Goal: Information Seeking & Learning: Learn about a topic

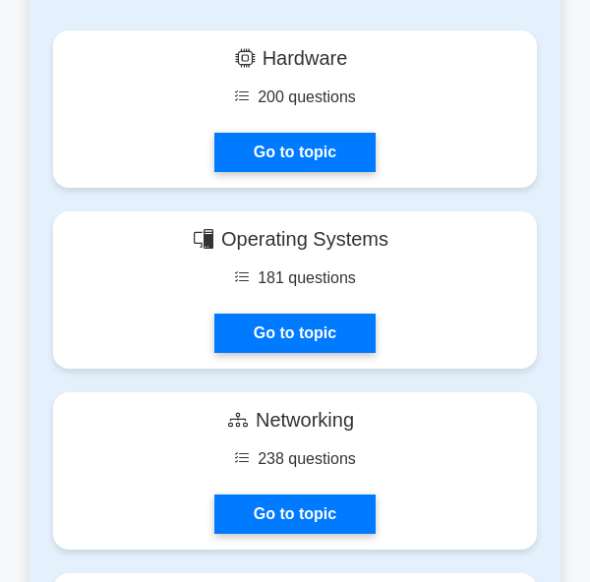
scroll to position [1377, 0]
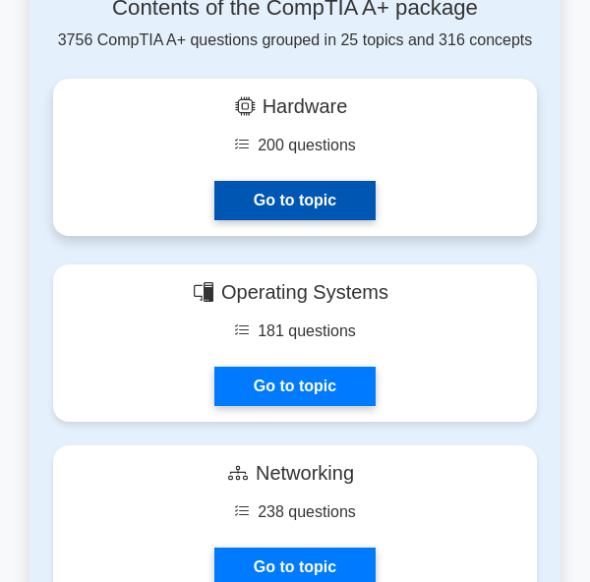
click at [311, 206] on link "Go to topic" at bounding box center [294, 200] width 161 height 39
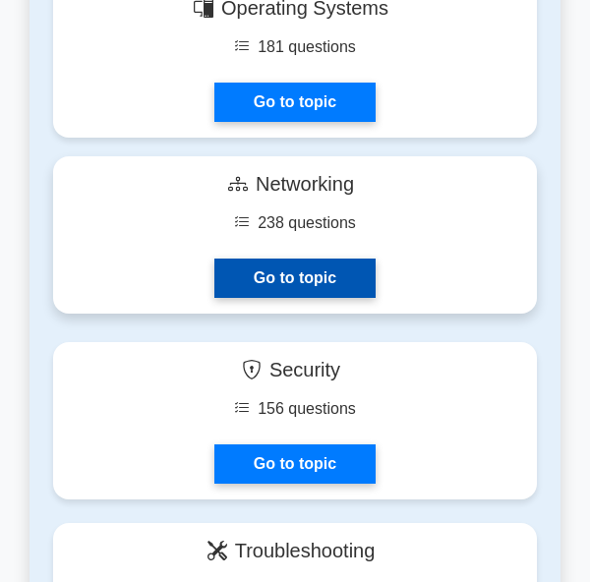
scroll to position [1673, 0]
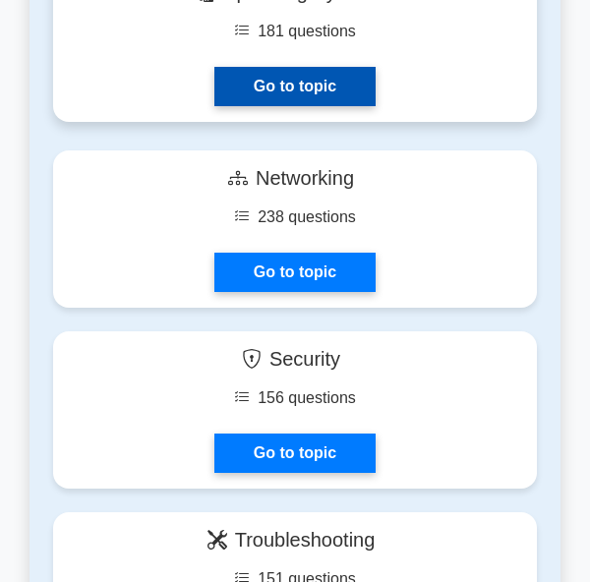
click at [274, 92] on link "Go to topic" at bounding box center [294, 86] width 161 height 39
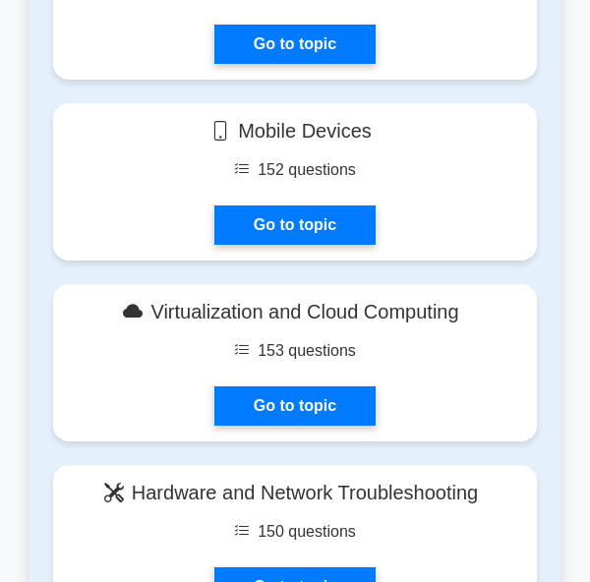
scroll to position [2165, 0]
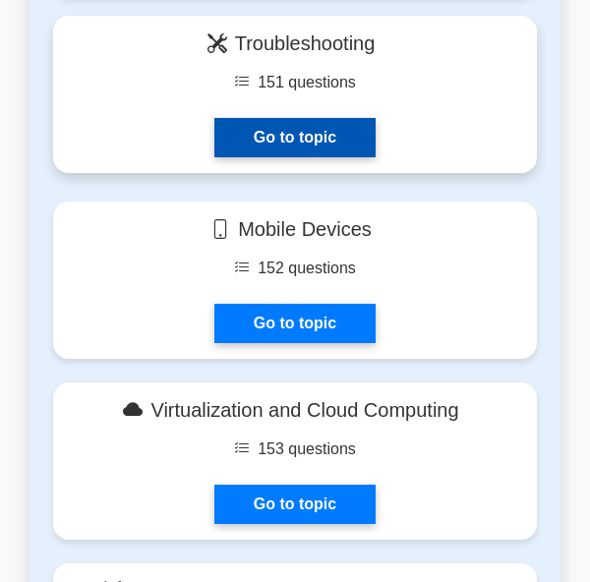
click at [231, 118] on link "Go to topic" at bounding box center [294, 137] width 161 height 39
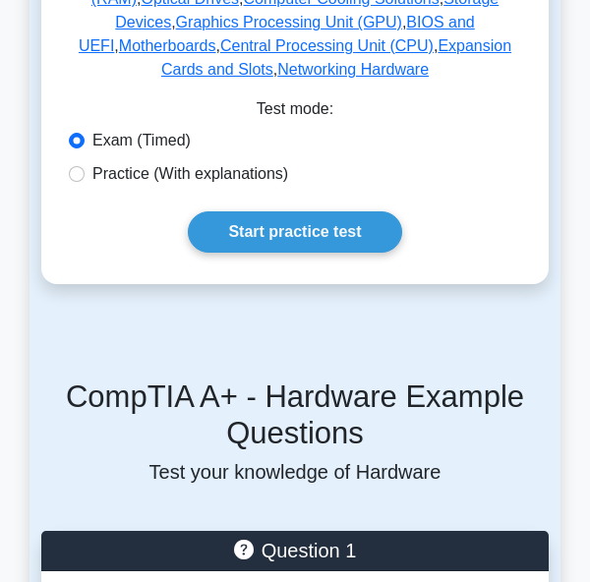
scroll to position [590, 0]
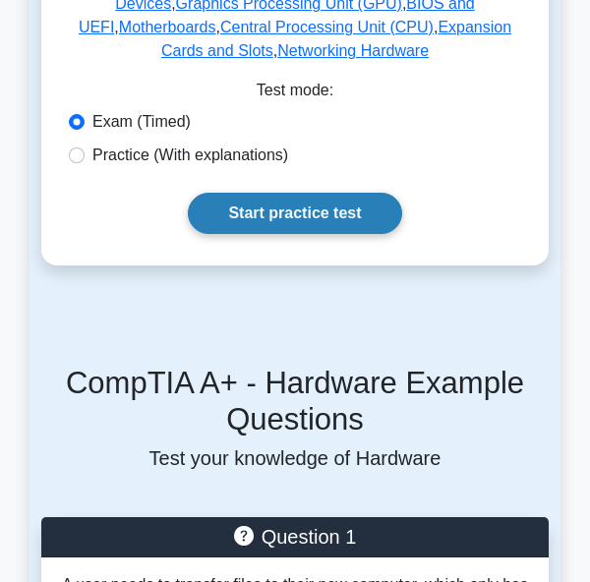
click at [260, 193] on link "Start practice test" at bounding box center [295, 213] width 214 height 41
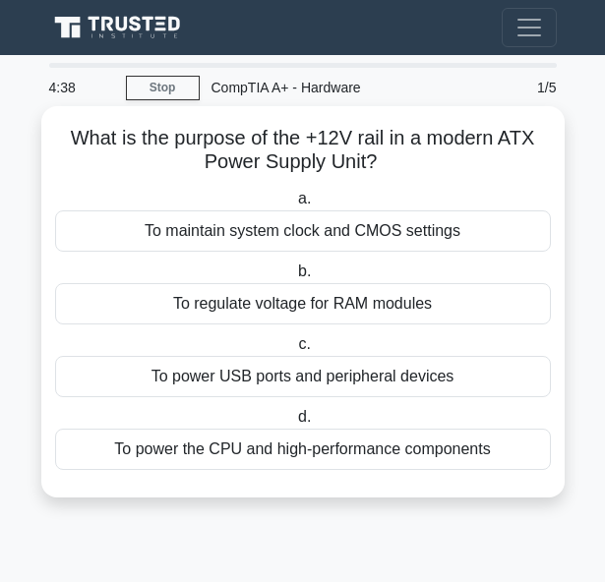
click at [304, 453] on div "To power the CPU and high-performance components" at bounding box center [303, 449] width 496 height 41
click at [294, 424] on input "d. To power the CPU and high-performance components" at bounding box center [294, 417] width 0 height 13
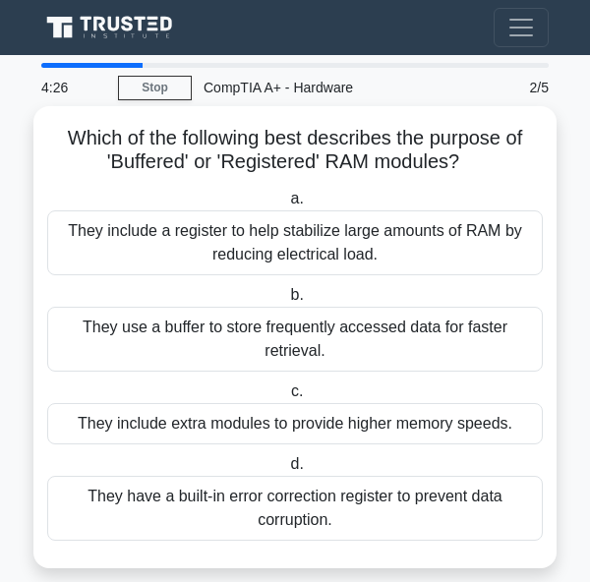
click at [236, 236] on div "They include a register to help stabilize large amounts of RAM by reducing elec…" at bounding box center [295, 243] width 496 height 65
click at [286, 206] on input "a. They include a register to help stabilize large amounts of RAM by reducing e…" at bounding box center [286, 199] width 0 height 13
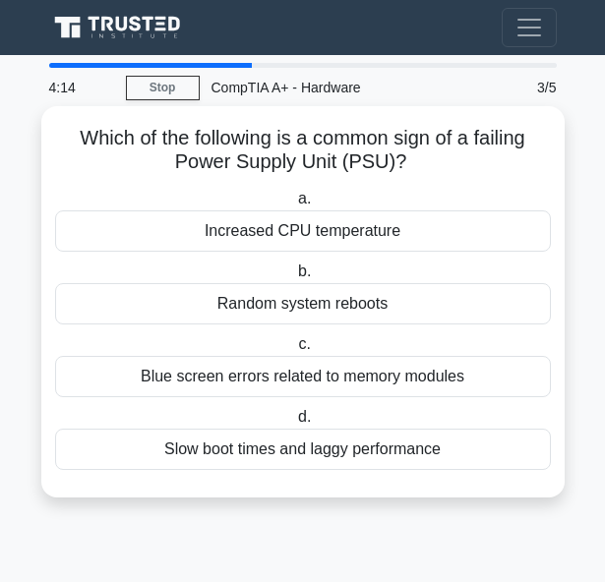
click at [353, 452] on div "Slow boot times and laggy performance" at bounding box center [303, 449] width 496 height 41
click at [294, 424] on input "d. Slow boot times and laggy performance" at bounding box center [294, 417] width 0 height 13
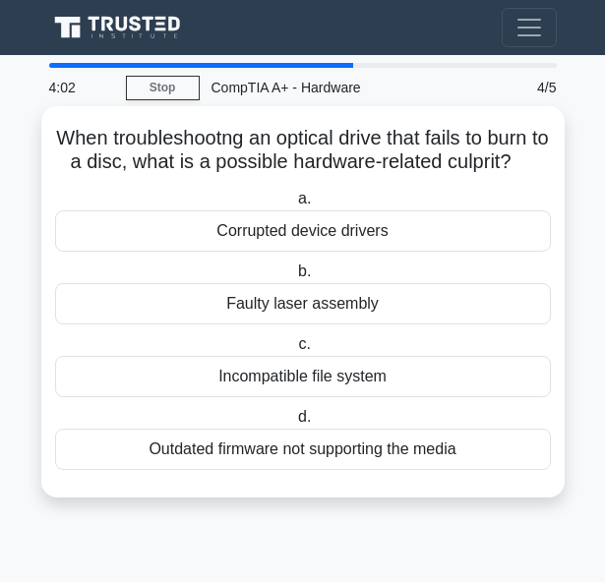
click at [270, 252] on div "Corrupted device drivers" at bounding box center [303, 231] width 496 height 41
click at [294, 206] on input "a. Corrupted device drivers" at bounding box center [294, 199] width 0 height 13
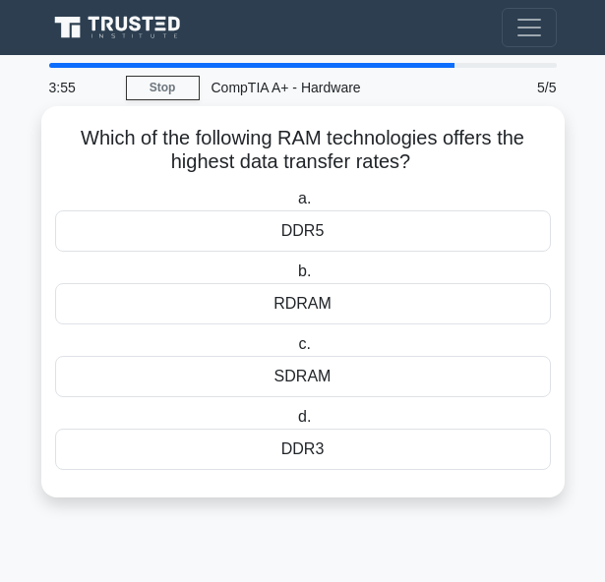
click at [299, 225] on div "DDR5" at bounding box center [303, 231] width 496 height 41
click at [294, 206] on input "a. DDR5" at bounding box center [294, 199] width 0 height 13
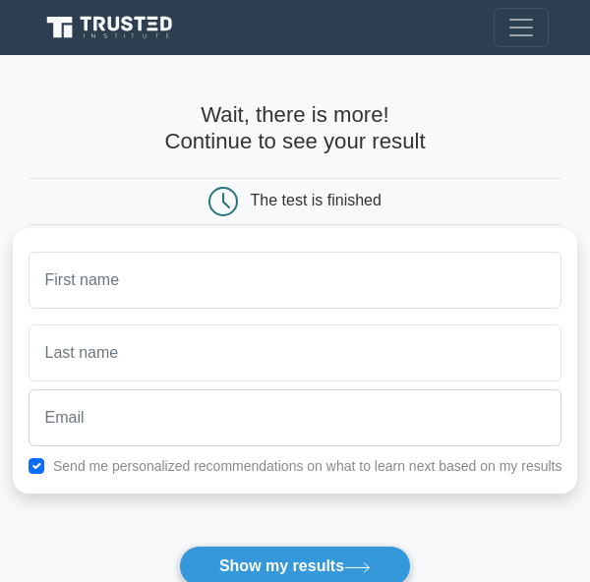
scroll to position [394, 0]
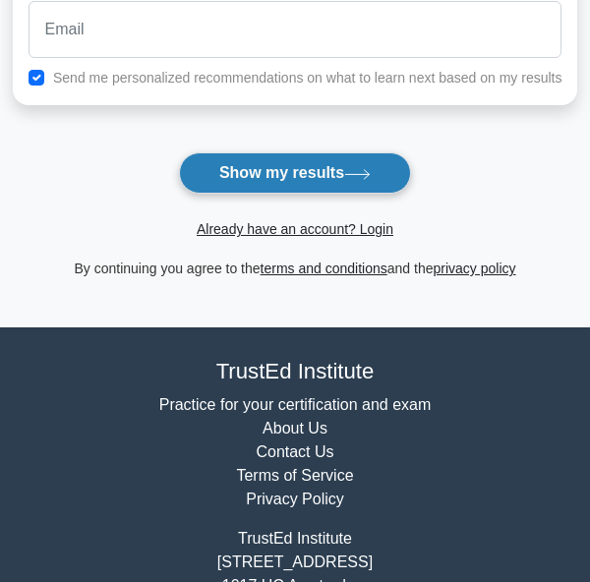
click at [272, 172] on button "Show my results" at bounding box center [295, 173] width 232 height 41
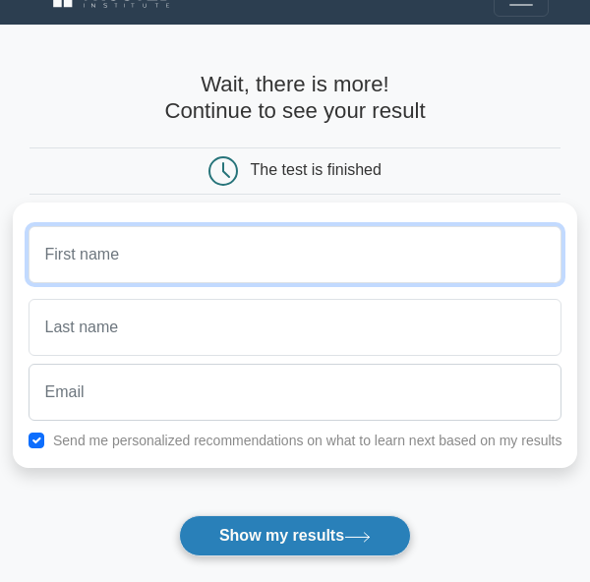
scroll to position [0, 0]
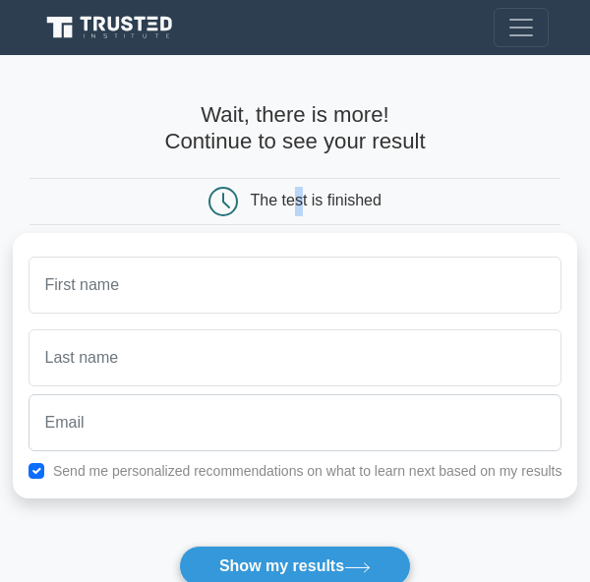
click at [299, 203] on div "The test is finished" at bounding box center [316, 201] width 131 height 17
click at [191, 198] on div "The test is finished" at bounding box center [295, 202] width 354 height 30
click at [532, 30] on span "Toggle navigation" at bounding box center [522, 28] width 30 height 30
click at [531, 29] on span "Toggle navigation" at bounding box center [522, 28] width 30 height 30
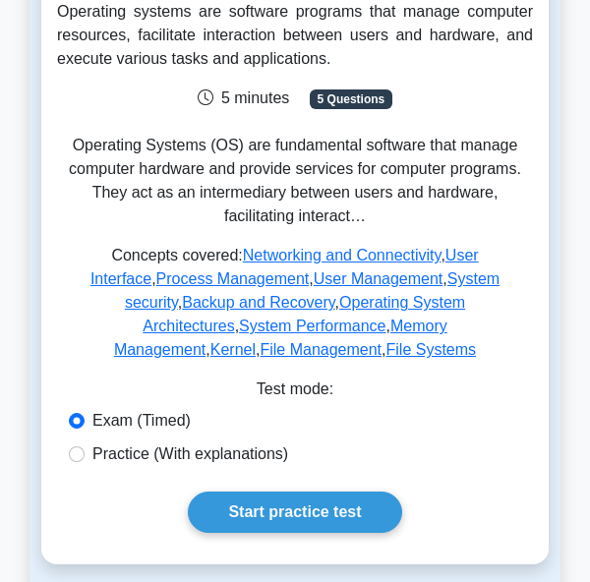
scroll to position [492, 0]
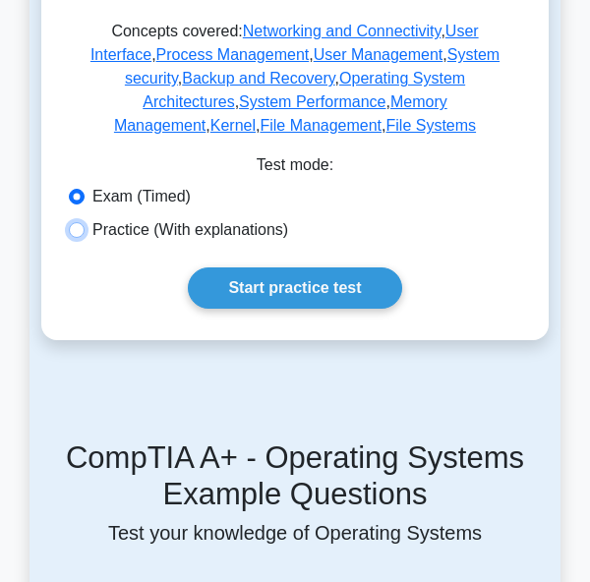
click at [83, 222] on input "Practice (With explanations)" at bounding box center [77, 230] width 16 height 16
radio input "true"
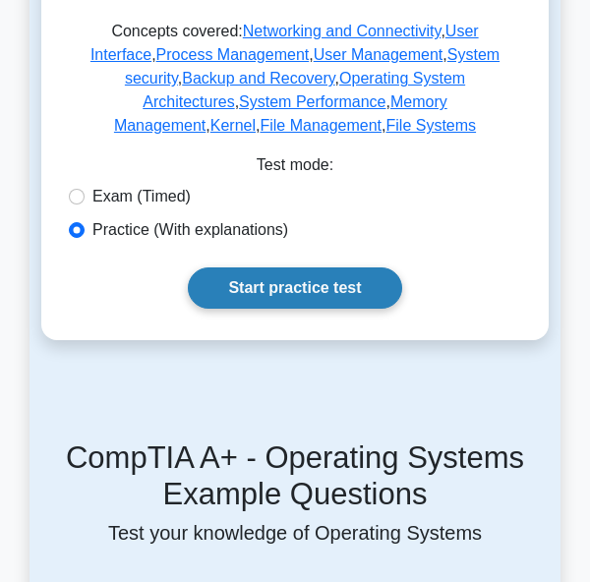
click at [308, 268] on link "Start practice test" at bounding box center [295, 288] width 214 height 41
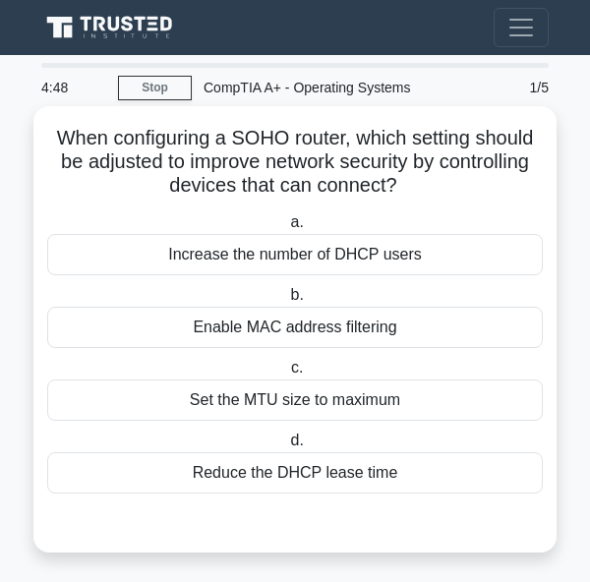
drag, startPoint x: 308, startPoint y: 272, endPoint x: 380, endPoint y: 220, distance: 88.2
click at [380, 220] on label "a. Increase the number of DHCP users" at bounding box center [295, 243] width 496 height 65
click at [286, 220] on input "a. Increase the number of DHCP users" at bounding box center [286, 222] width 0 height 13
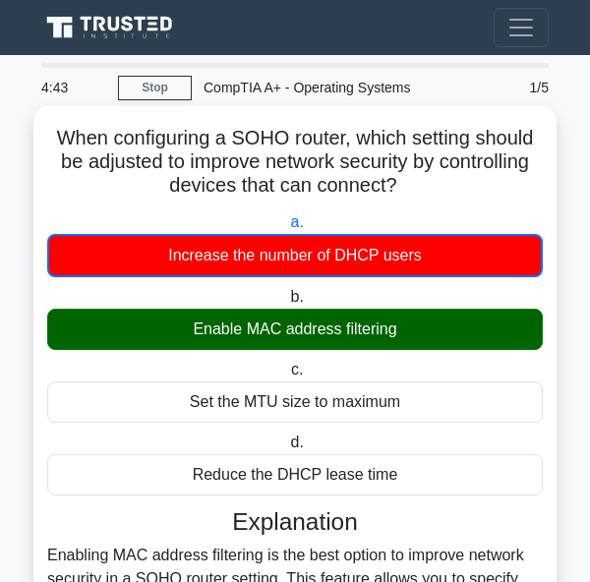
click at [145, 328] on div "Enable MAC address filtering" at bounding box center [295, 329] width 496 height 41
click at [286, 304] on input "b. Enable MAC address filtering" at bounding box center [286, 297] width 0 height 13
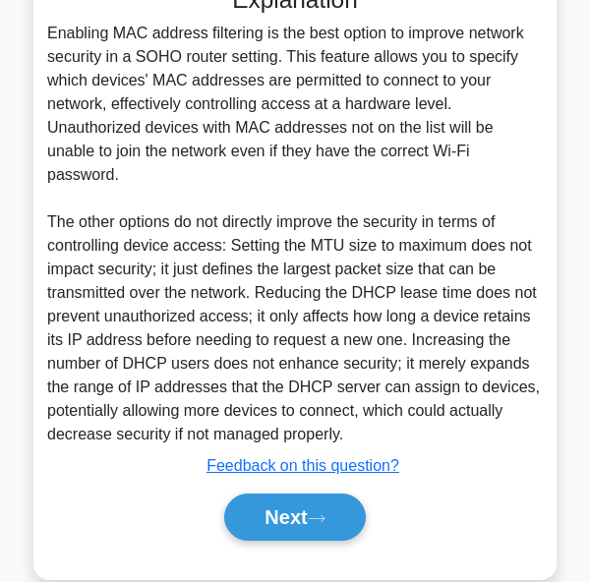
scroll to position [536, 0]
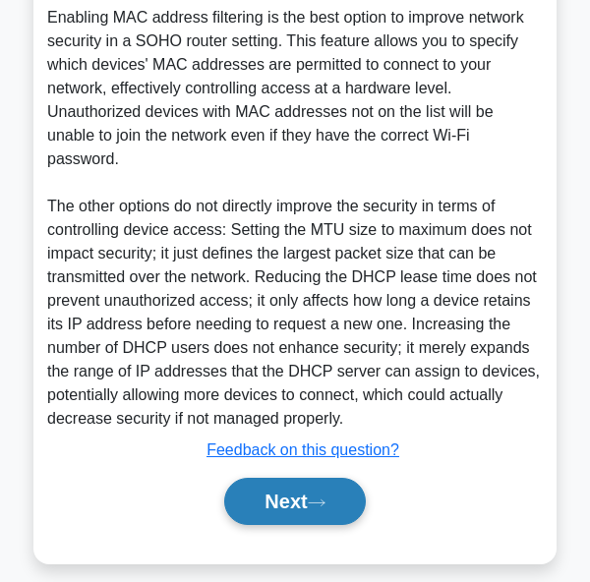
click at [310, 478] on button "Next" at bounding box center [294, 501] width 141 height 47
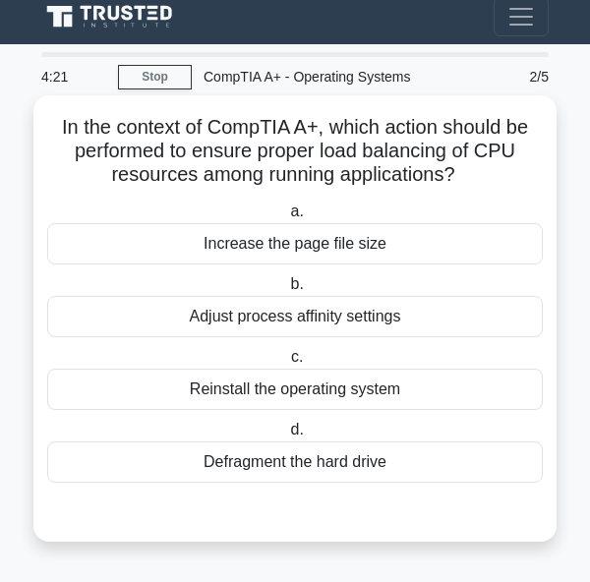
click at [312, 395] on div "Reinstall the operating system" at bounding box center [295, 389] width 496 height 41
click at [287, 364] on input "c. Reinstall the operating system" at bounding box center [287, 357] width 0 height 13
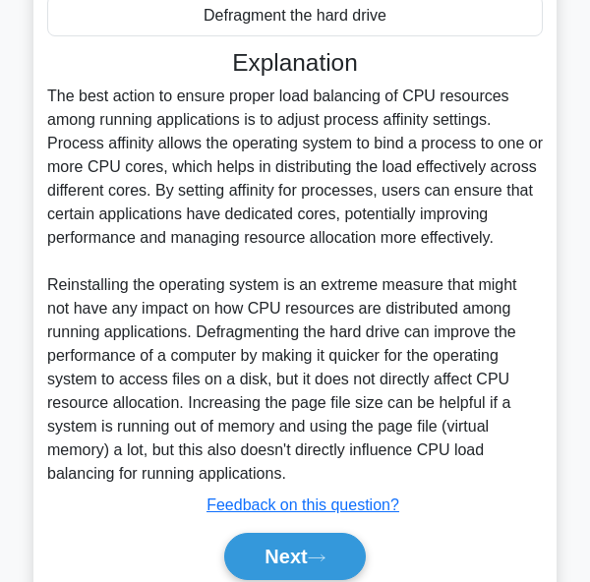
scroll to position [538, 0]
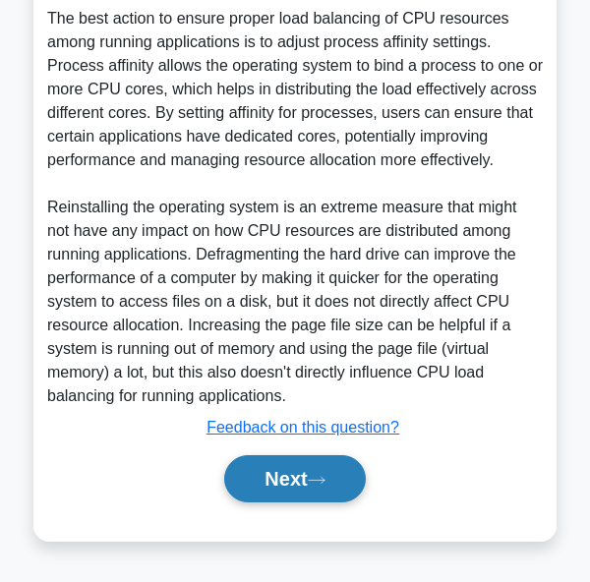
click at [296, 475] on button "Next" at bounding box center [294, 479] width 141 height 47
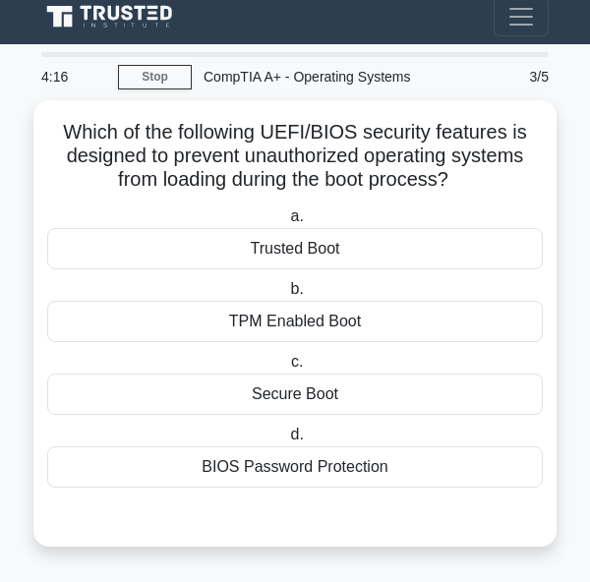
scroll to position [12, 0]
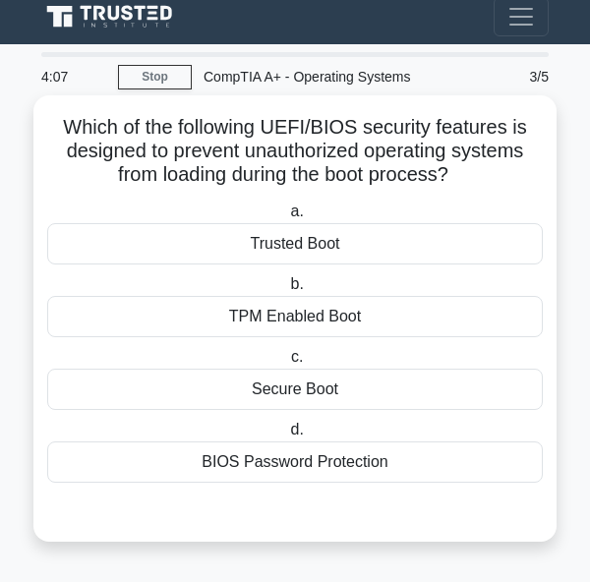
click at [287, 395] on div "Secure Boot" at bounding box center [295, 389] width 496 height 41
click at [287, 364] on input "c. Secure Boot" at bounding box center [287, 357] width 0 height 13
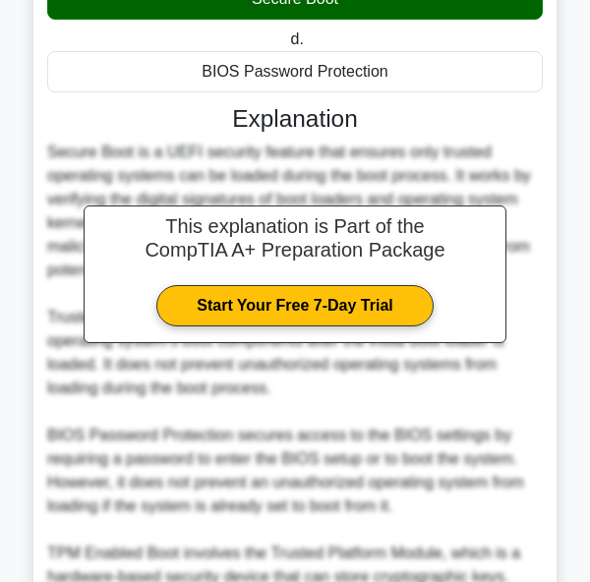
scroll to position [405, 0]
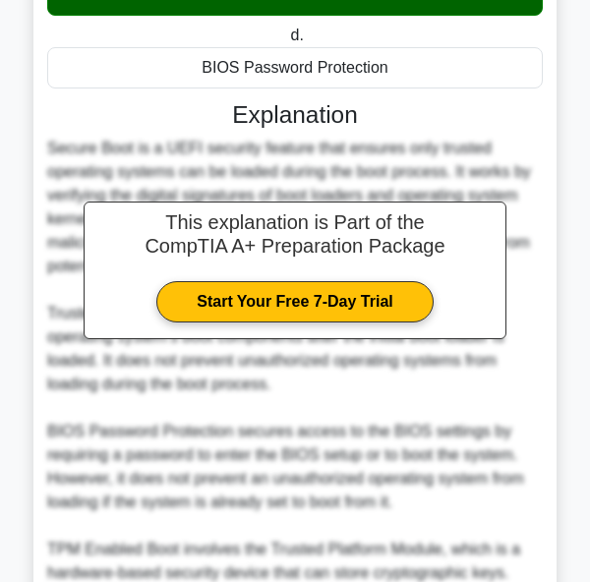
click at [251, 107] on h3 "Explanation" at bounding box center [295, 114] width 472 height 29
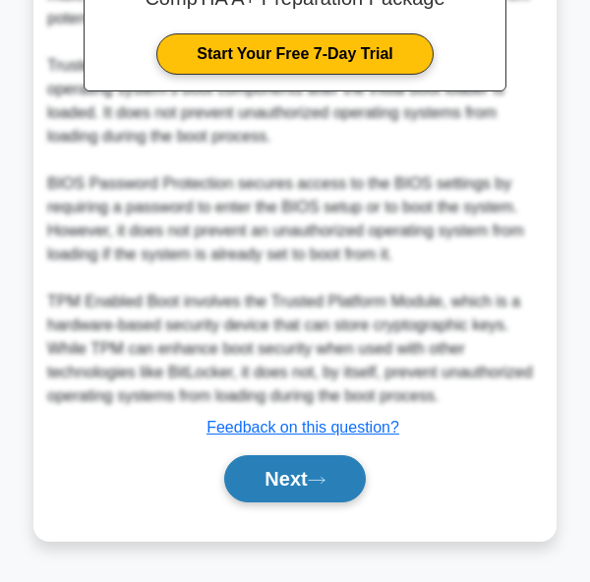
click at [288, 487] on button "Next" at bounding box center [294, 479] width 141 height 47
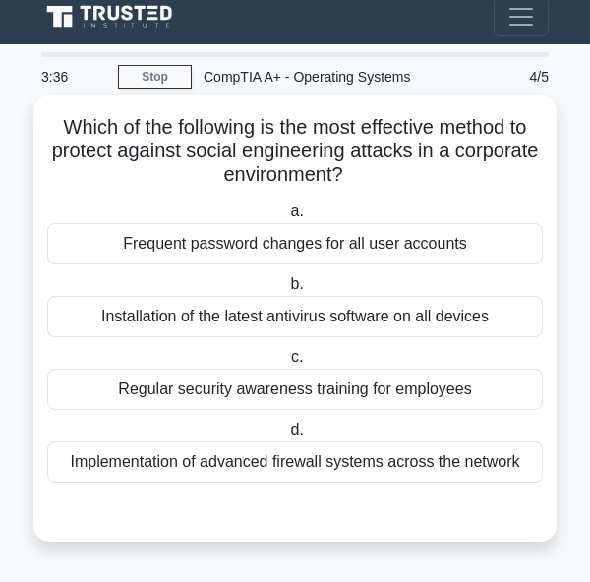
click at [221, 229] on div "Frequent password changes for all user accounts" at bounding box center [295, 243] width 496 height 41
click at [286, 218] on input "a. Frequent password changes for all user accounts" at bounding box center [286, 212] width 0 height 13
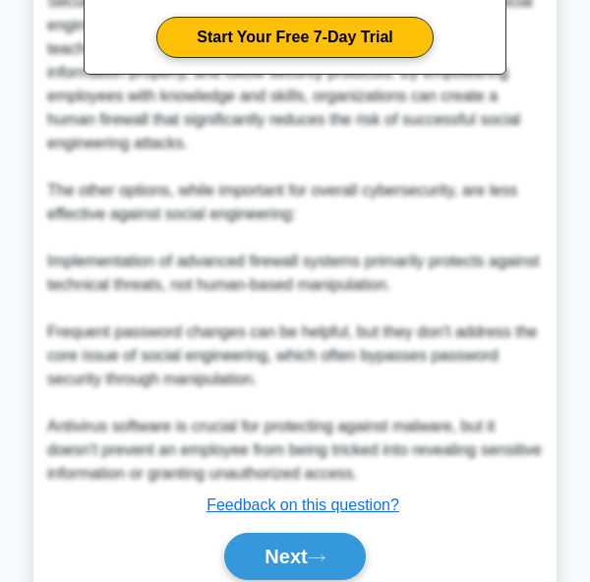
scroll to position [727, 0]
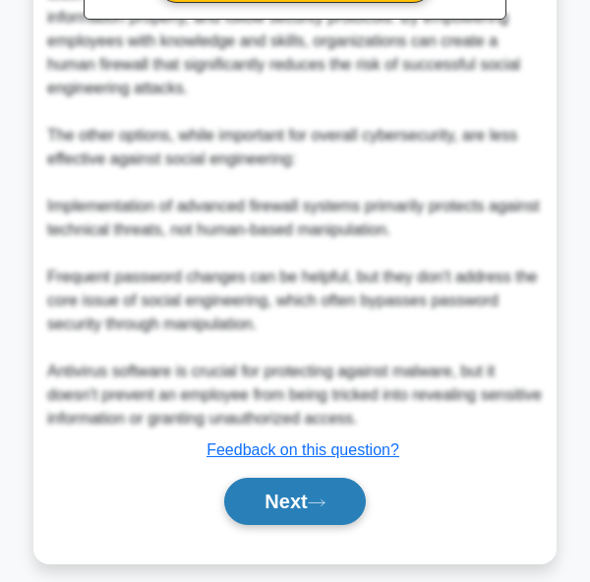
click at [259, 478] on button "Next" at bounding box center [294, 501] width 141 height 47
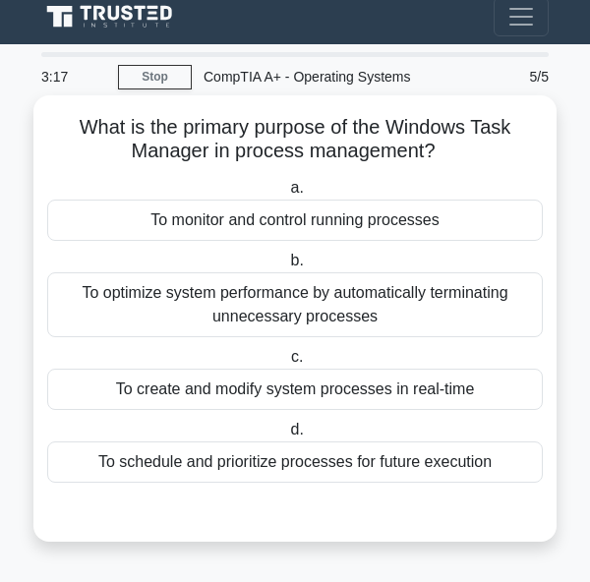
click at [265, 393] on div "To create and modify system processes in real-time" at bounding box center [295, 389] width 496 height 41
click at [287, 364] on input "c. To create and modify system processes in real-time" at bounding box center [287, 357] width 0 height 13
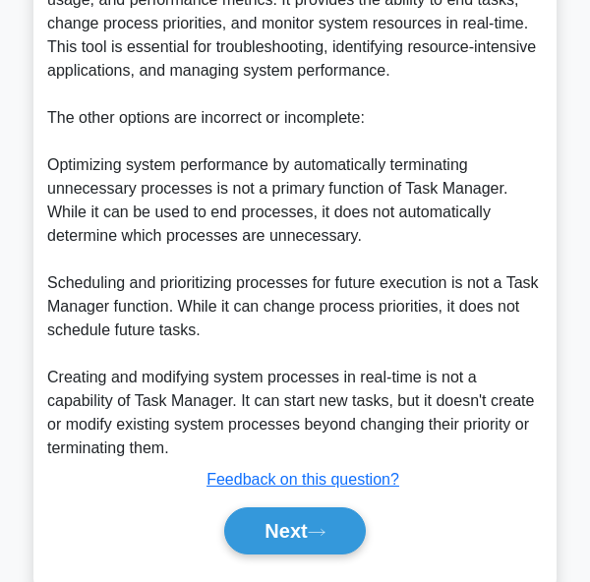
scroll to position [727, 0]
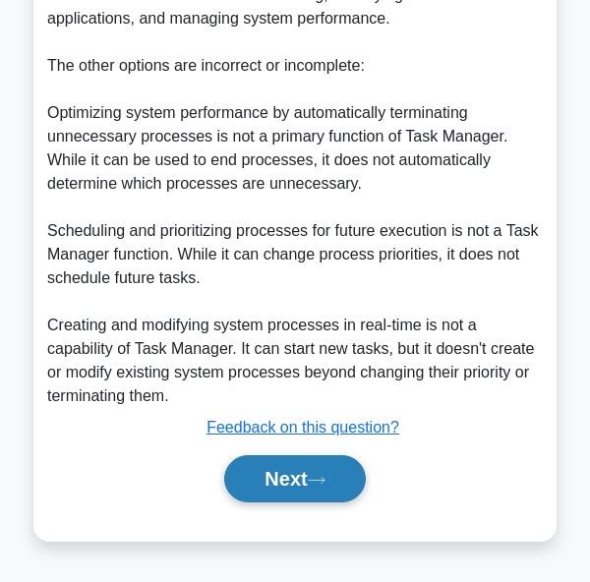
click at [249, 468] on button "Next" at bounding box center [294, 479] width 141 height 47
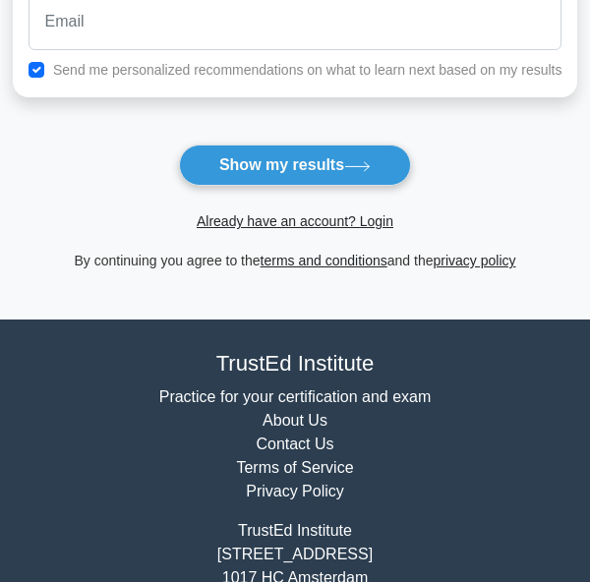
scroll to position [489, 0]
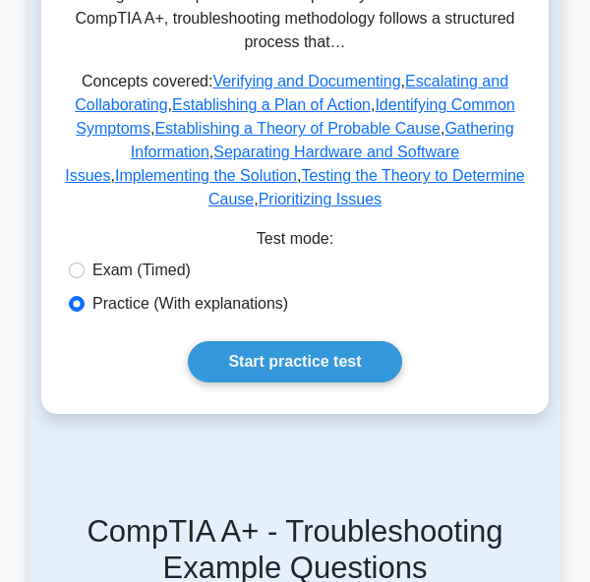
scroll to position [492, 0]
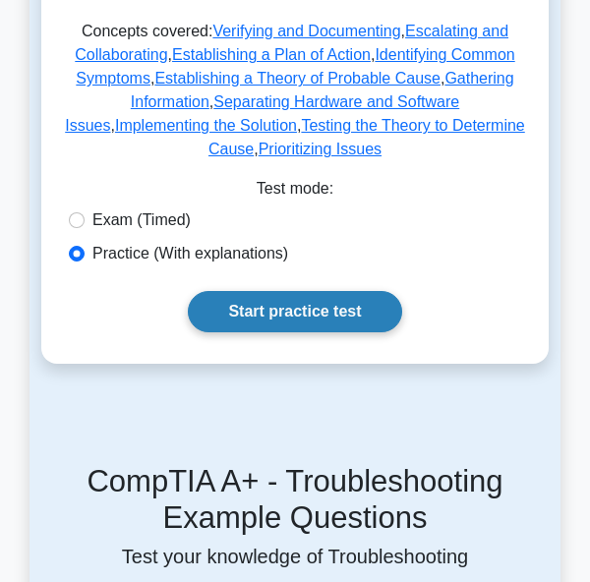
click at [272, 291] on link "Start practice test" at bounding box center [295, 311] width 214 height 41
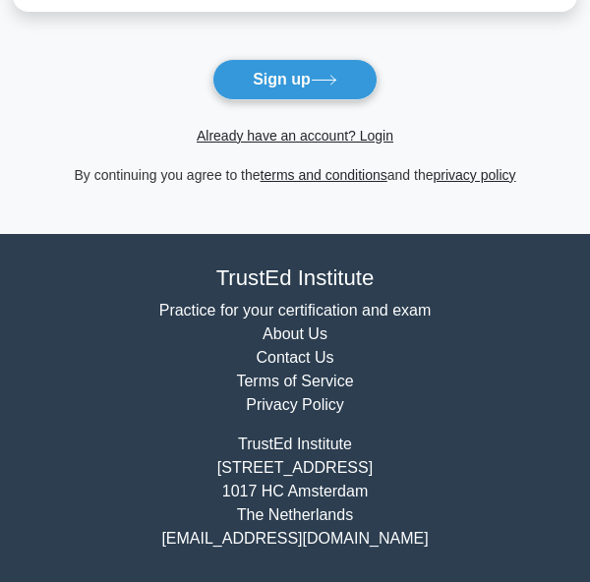
scroll to position [399, 0]
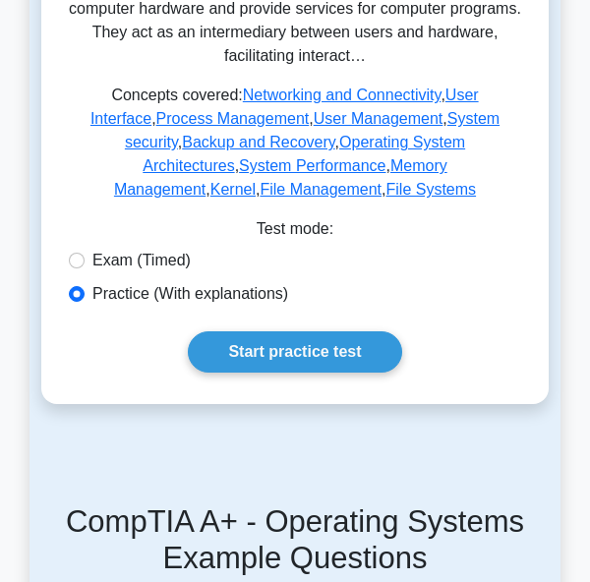
scroll to position [590, 0]
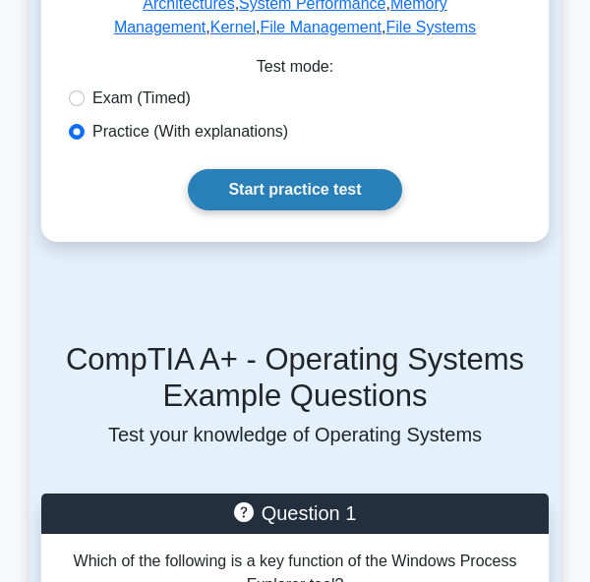
click at [293, 173] on link "Start practice test" at bounding box center [295, 189] width 214 height 41
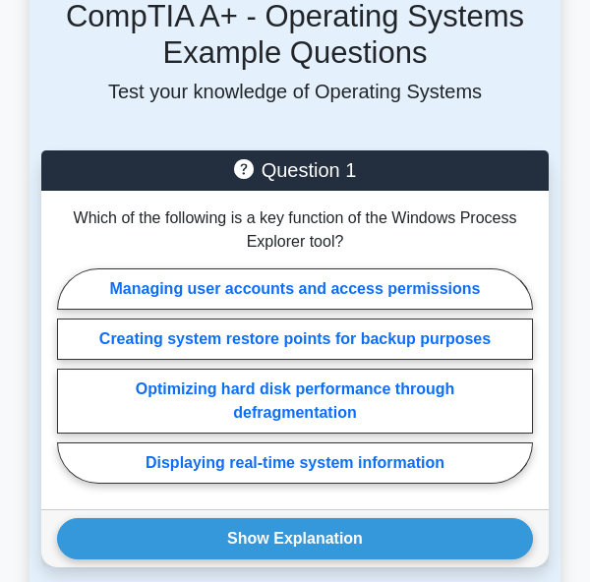
scroll to position [984, 0]
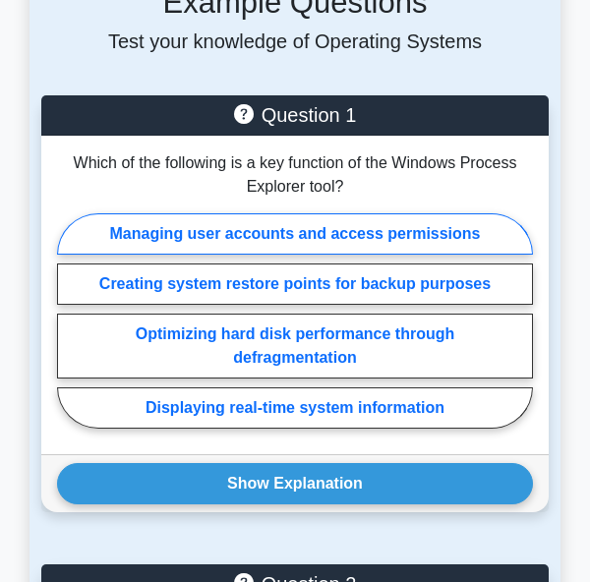
click at [153, 214] on label "Managing user accounts and access permissions" at bounding box center [295, 234] width 476 height 41
click at [70, 320] on input "Managing user accounts and access permissions" at bounding box center [63, 326] width 13 height 13
radio input "true"
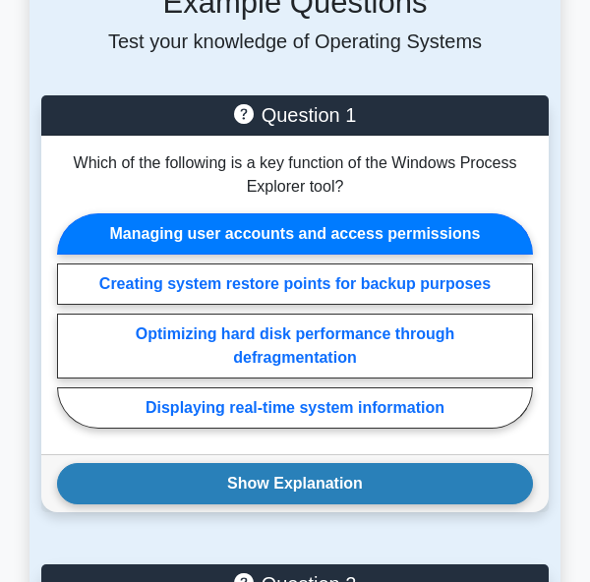
click at [185, 469] on button "Show Explanation" at bounding box center [295, 483] width 476 height 41
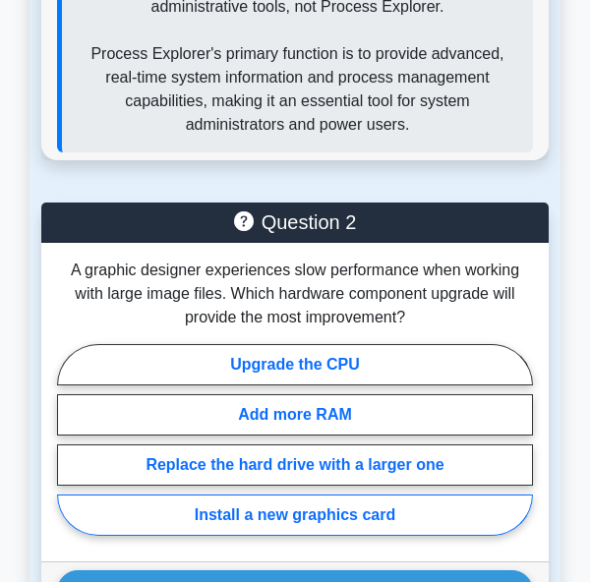
scroll to position [2361, 0]
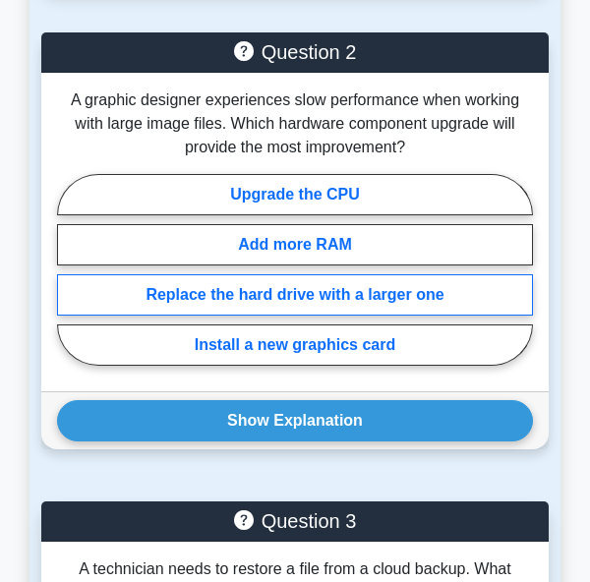
click at [128, 275] on label "Replace the hard drive with a larger one" at bounding box center [295, 295] width 476 height 41
click at [70, 269] on input "Replace the hard drive with a larger one" at bounding box center [63, 275] width 13 height 13
radio input "true"
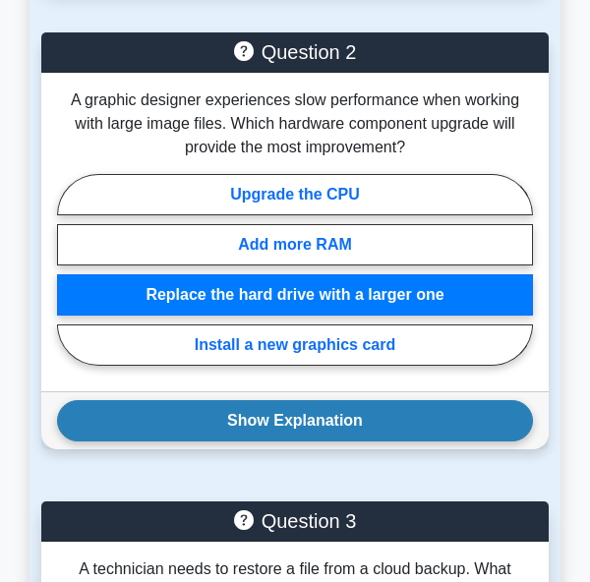
click at [153, 400] on button "Show Explanation" at bounding box center [295, 420] width 476 height 41
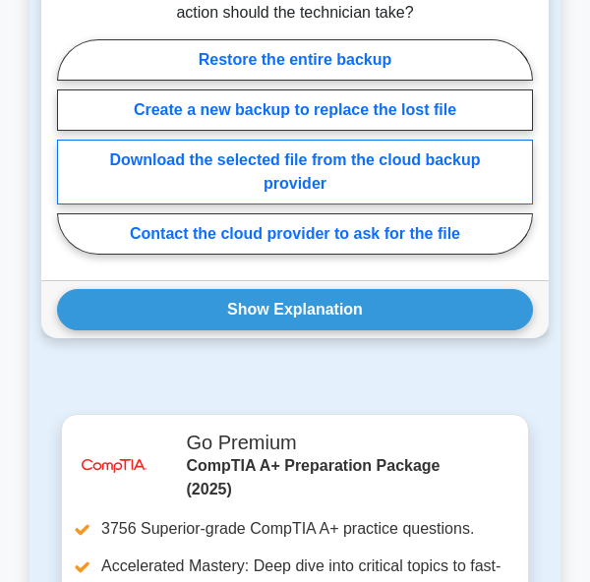
scroll to position [3247, 0]
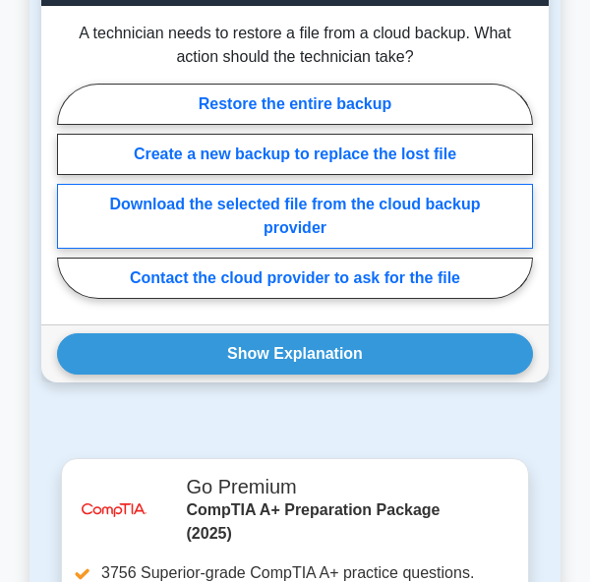
click at [102, 184] on label "Download the selected file from the cloud backup provider" at bounding box center [295, 216] width 476 height 65
click at [70, 190] on input "Download the selected file from the cloud backup provider" at bounding box center [63, 196] width 13 height 13
radio input "true"
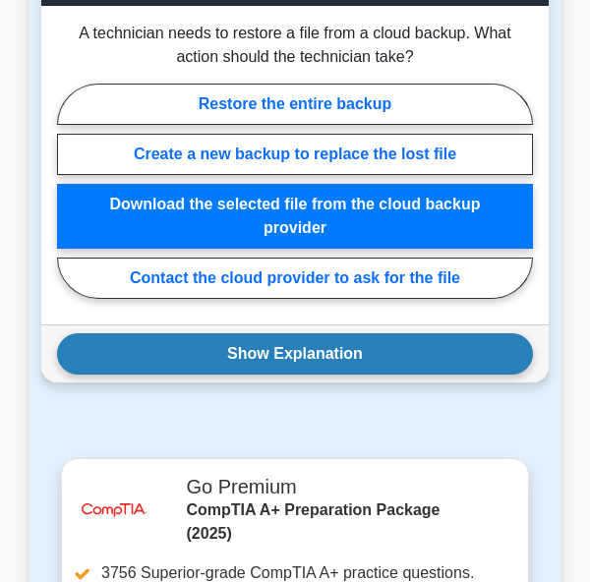
click at [124, 334] on button "Show Explanation" at bounding box center [295, 354] width 476 height 41
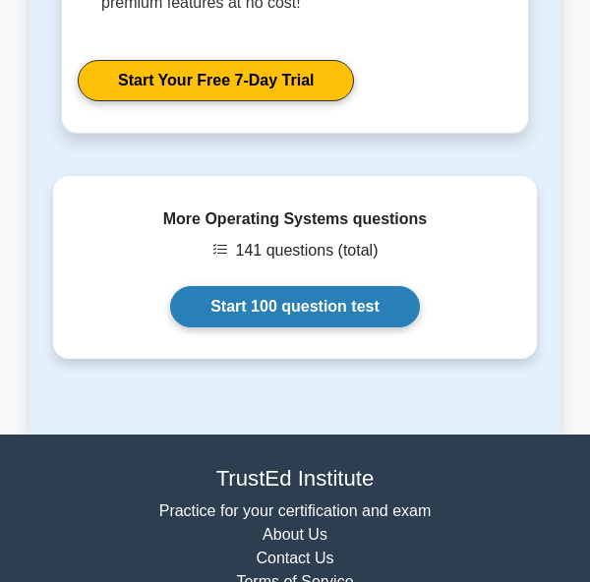
scroll to position [4329, 0]
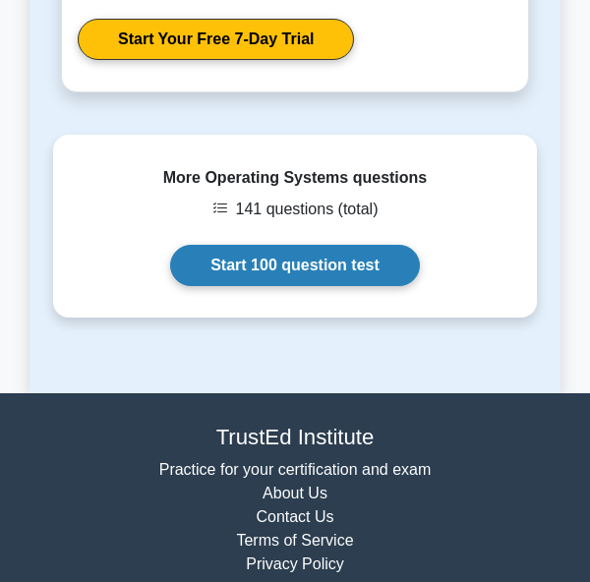
click at [222, 245] on link "Start 100 question test" at bounding box center [295, 265] width 250 height 41
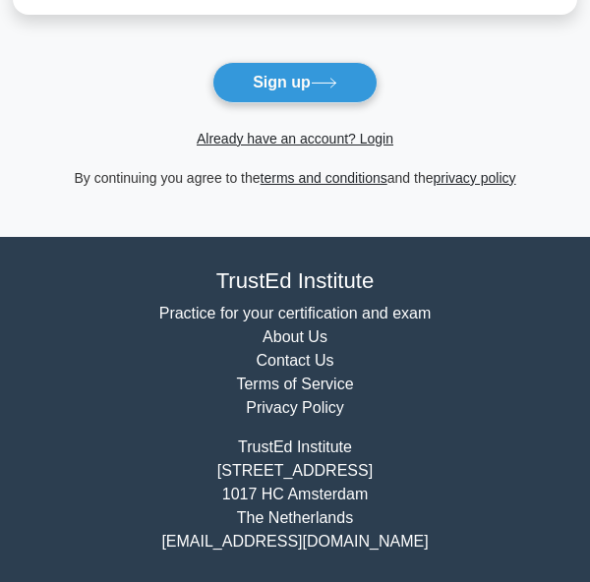
scroll to position [399, 0]
